Goal: Task Accomplishment & Management: Complete application form

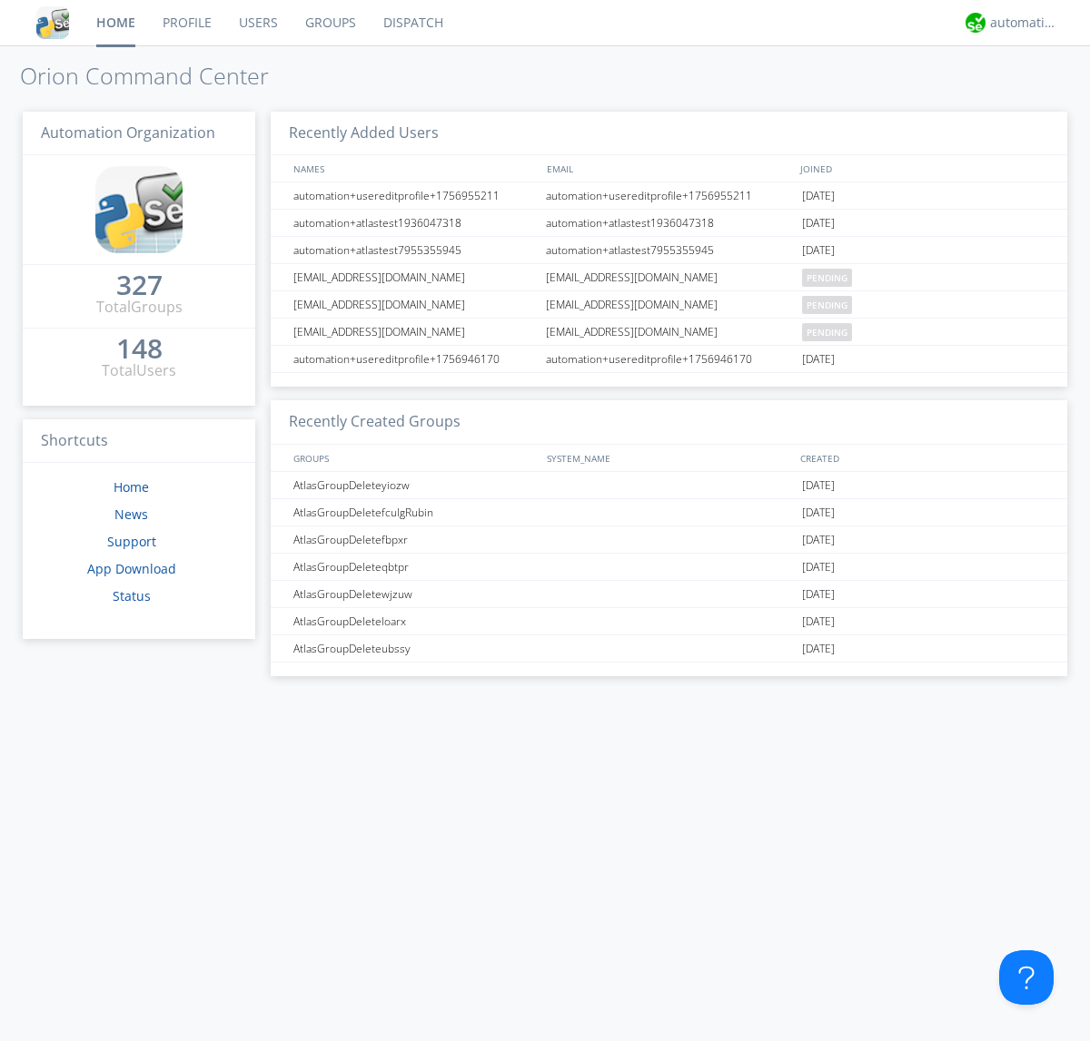
click at [257, 23] on link "Users" at bounding box center [258, 22] width 66 height 45
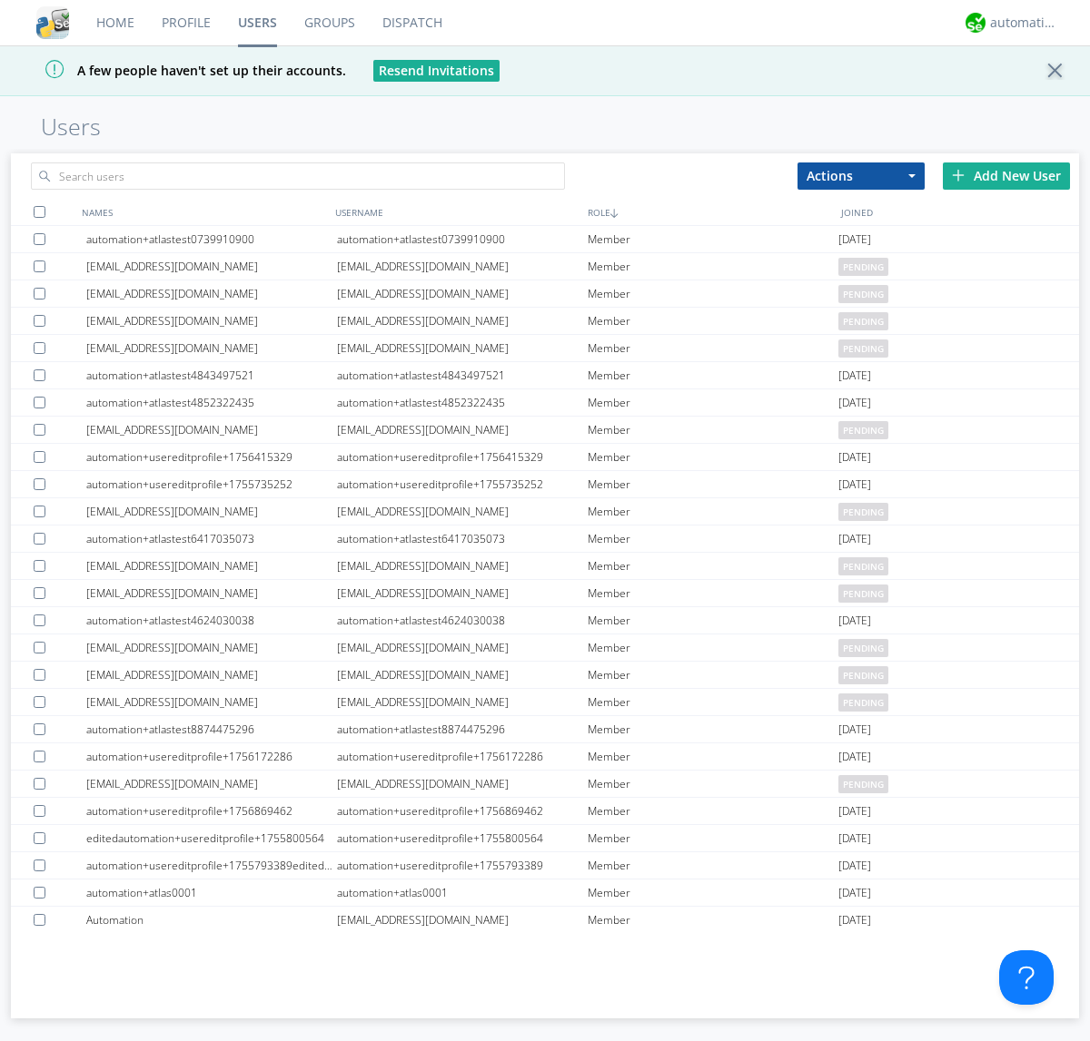
click at [1006, 175] on div "Add New User" at bounding box center [1005, 176] width 127 height 27
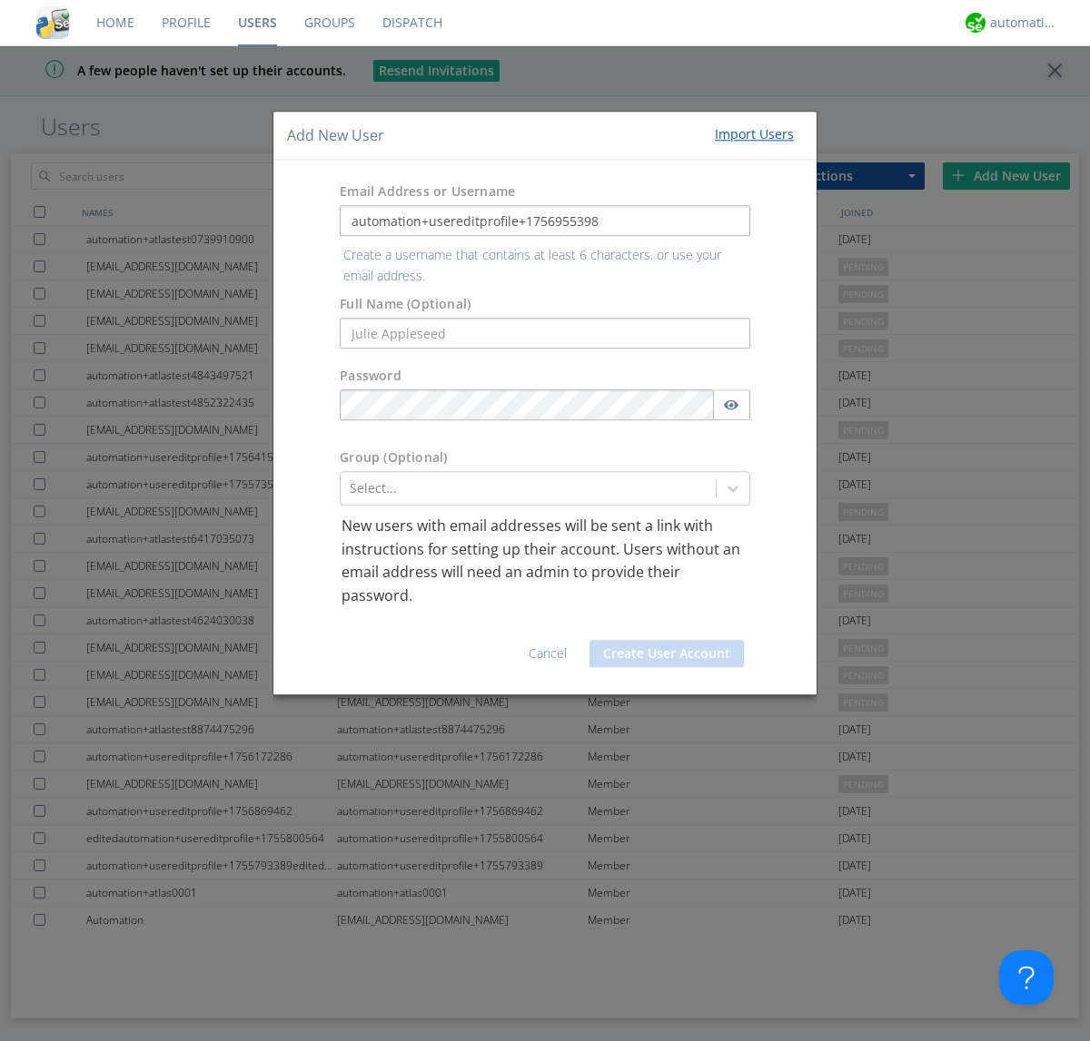
type input "automation+usereditprofile+1756955398"
click at [666, 640] on button "Create User Account" at bounding box center [666, 653] width 154 height 27
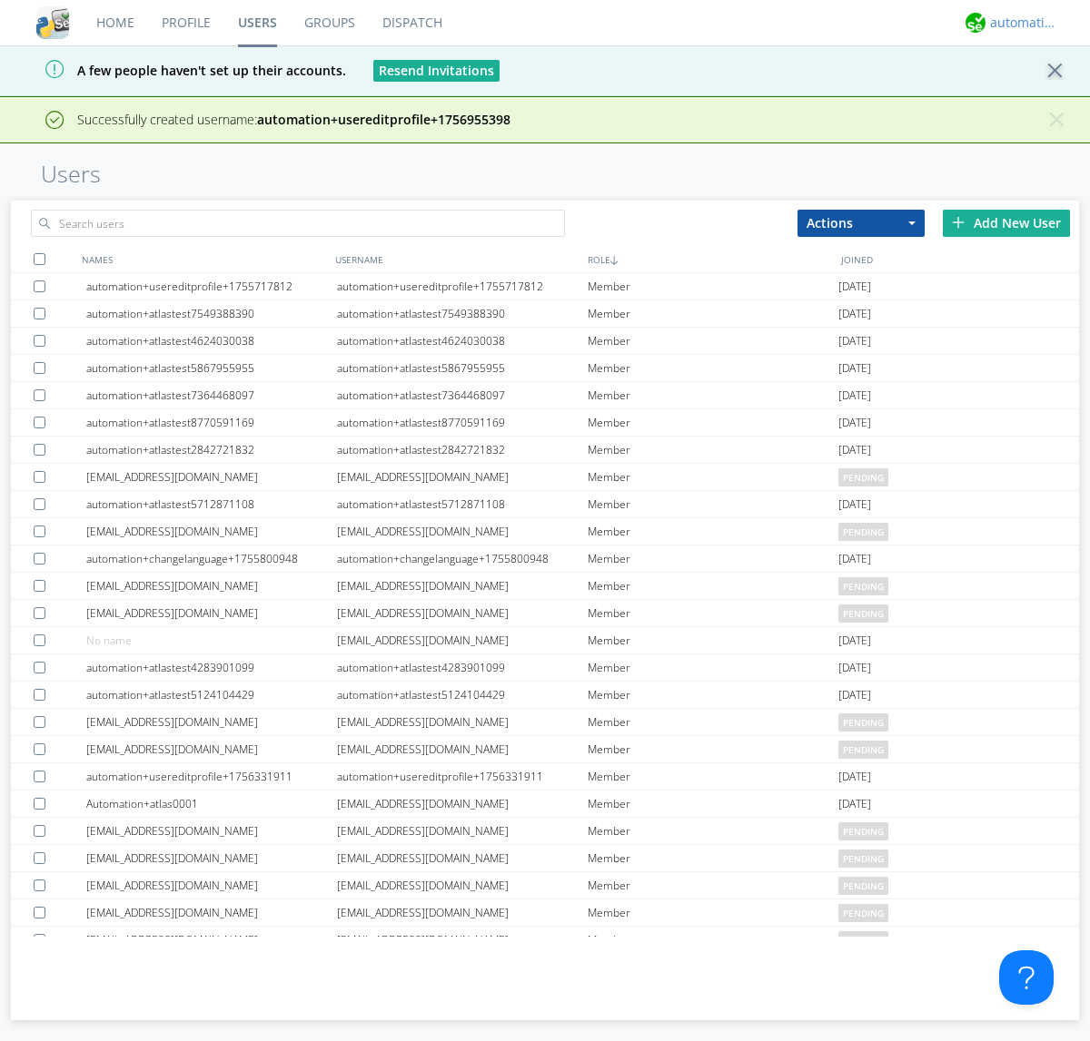
click at [1019, 23] on div "automation+atlas" at bounding box center [1024, 23] width 68 height 18
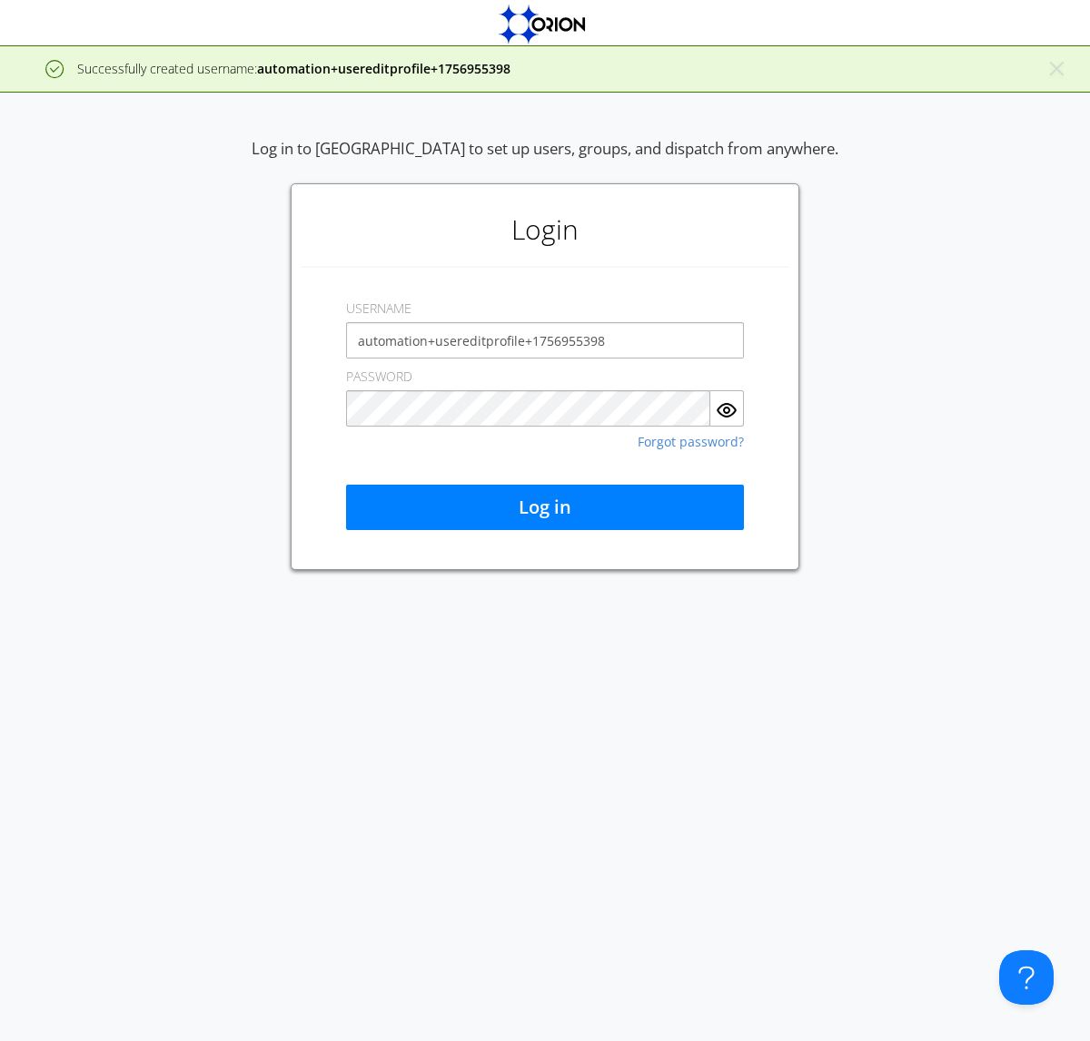
type input "automation+usereditprofile+1756955398"
